Goal: Navigation & Orientation: Understand site structure

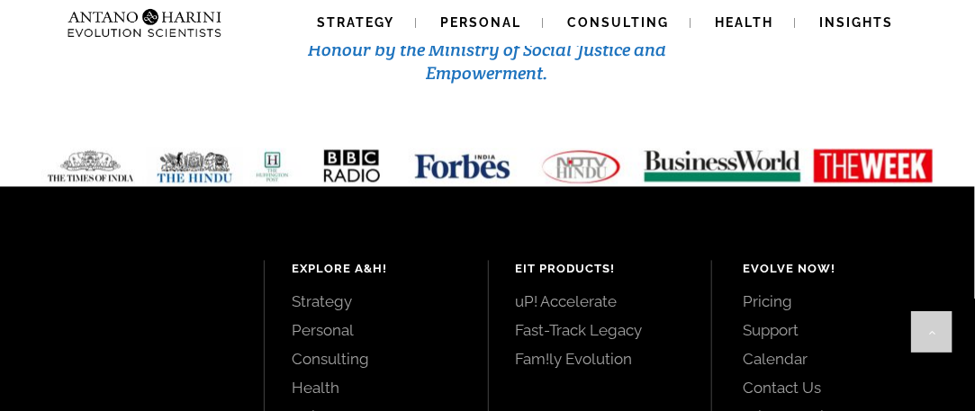
scroll to position [7949, 0]
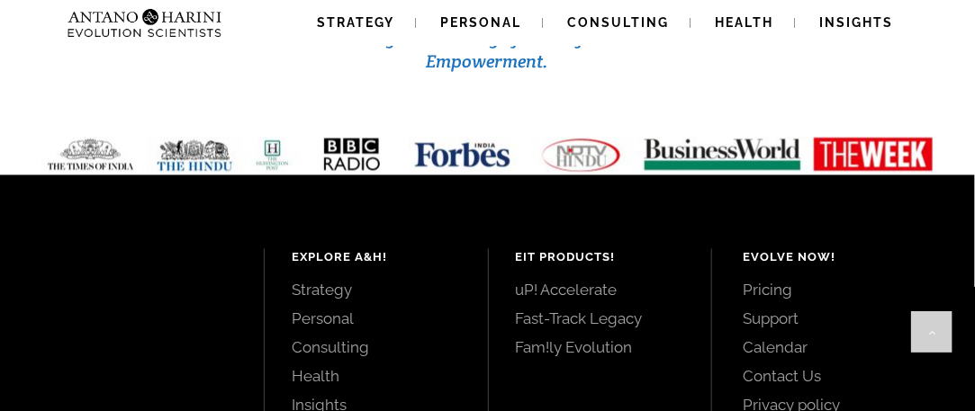
click at [801, 367] on link "Contact Us" at bounding box center [839, 377] width 191 height 20
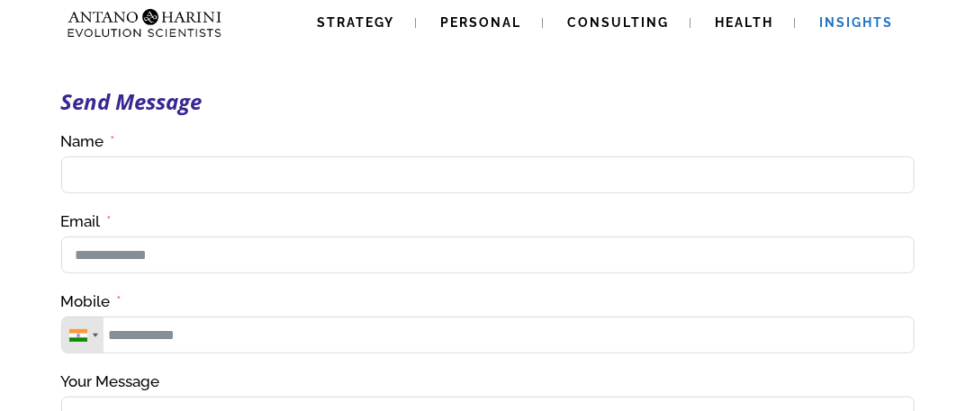
click at [841, 24] on span "Insights" at bounding box center [857, 22] width 74 height 14
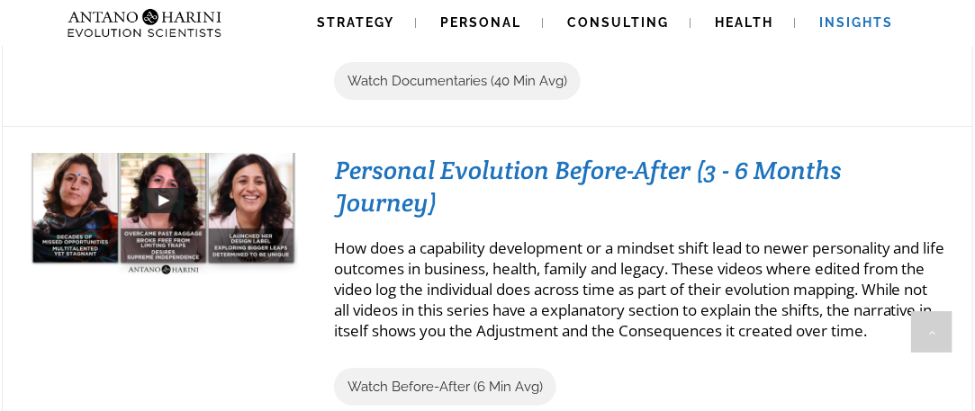
scroll to position [2521, 0]
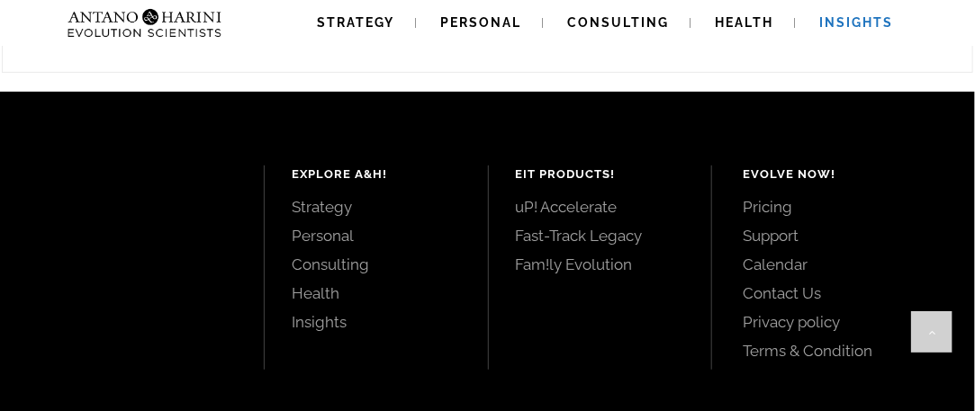
click at [770, 217] on link "Pricing" at bounding box center [839, 207] width 191 height 20
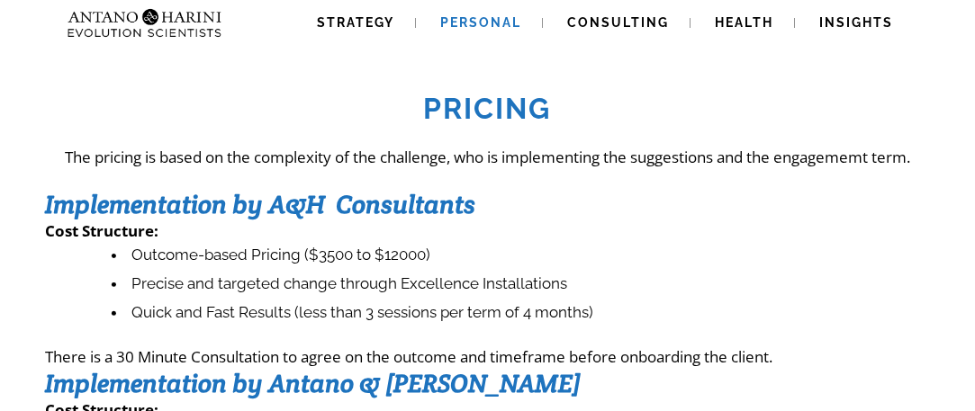
click at [473, 22] on span "Personal" at bounding box center [481, 22] width 81 height 14
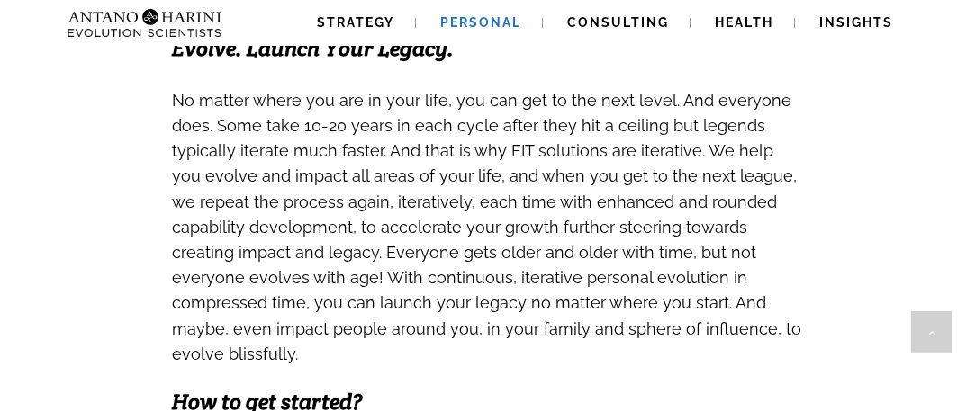
scroll to position [1080, 0]
